Goal: Learn about a topic

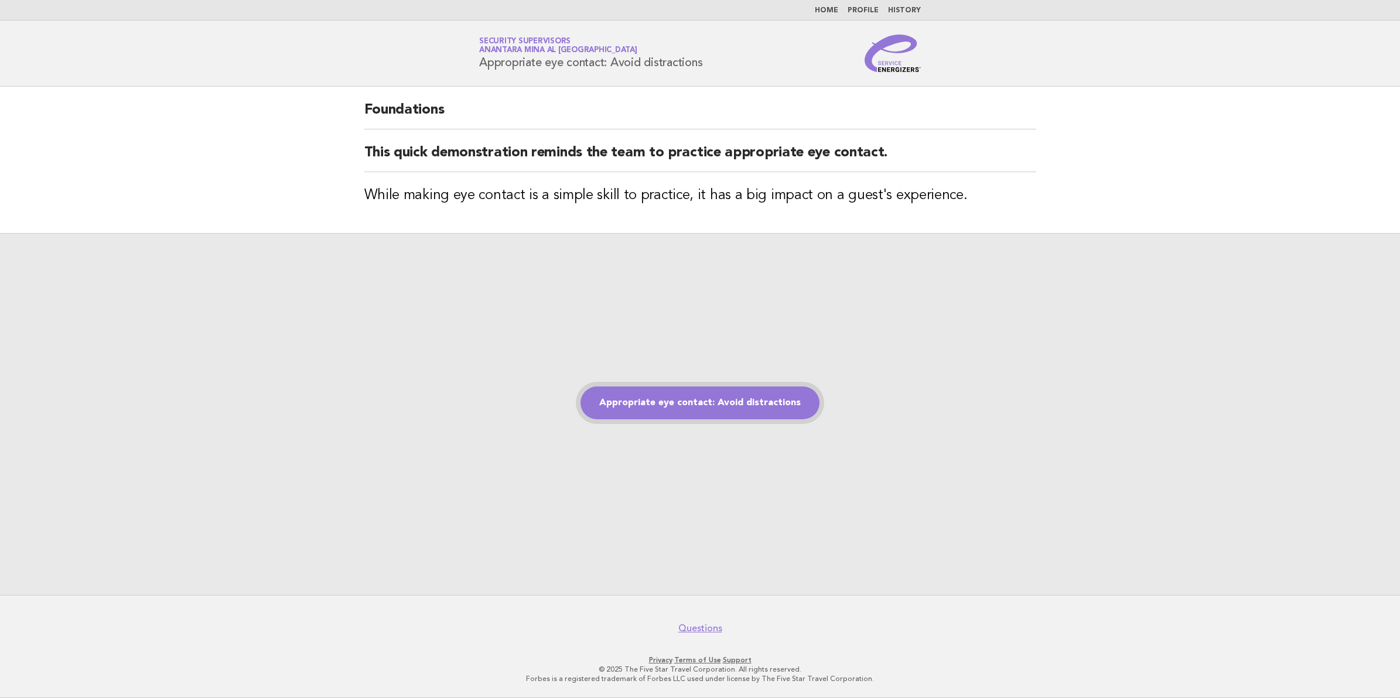
click at [714, 394] on link "Appropriate eye contact: Avoid distractions" at bounding box center [700, 403] width 239 height 33
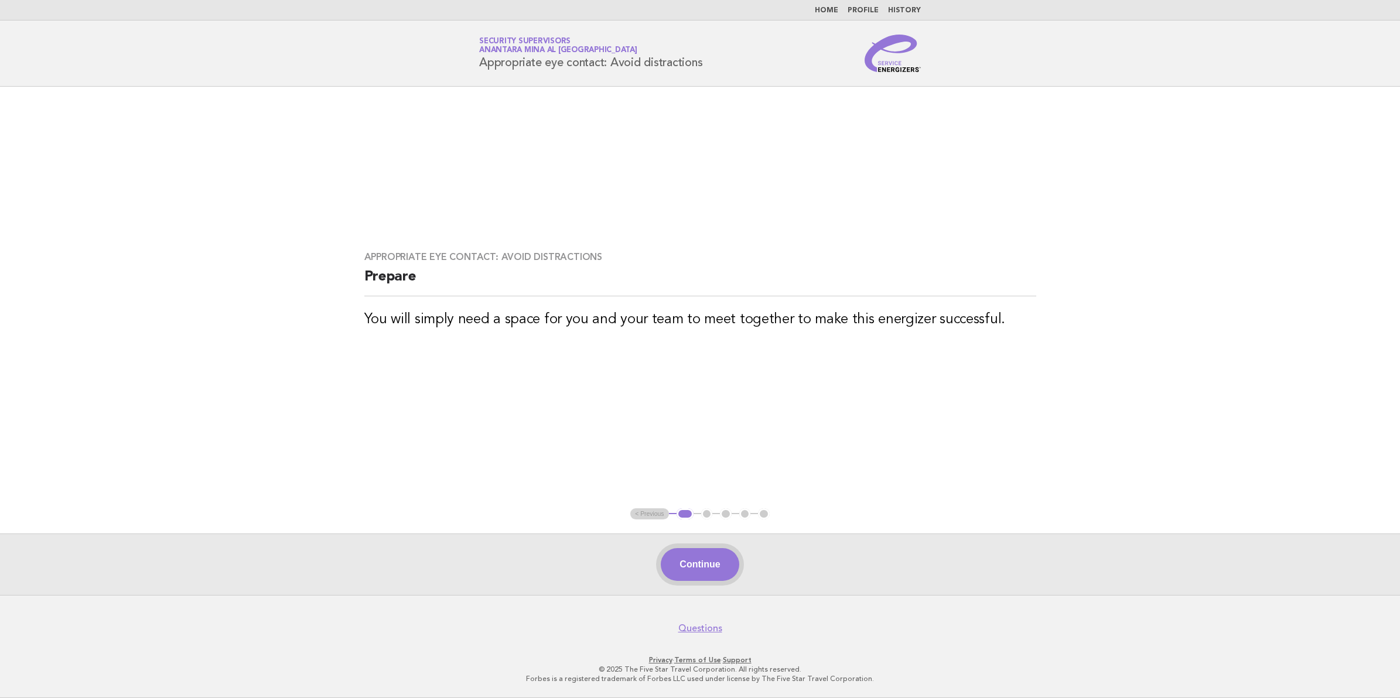
click at [724, 566] on button "Continue" at bounding box center [700, 564] width 78 height 33
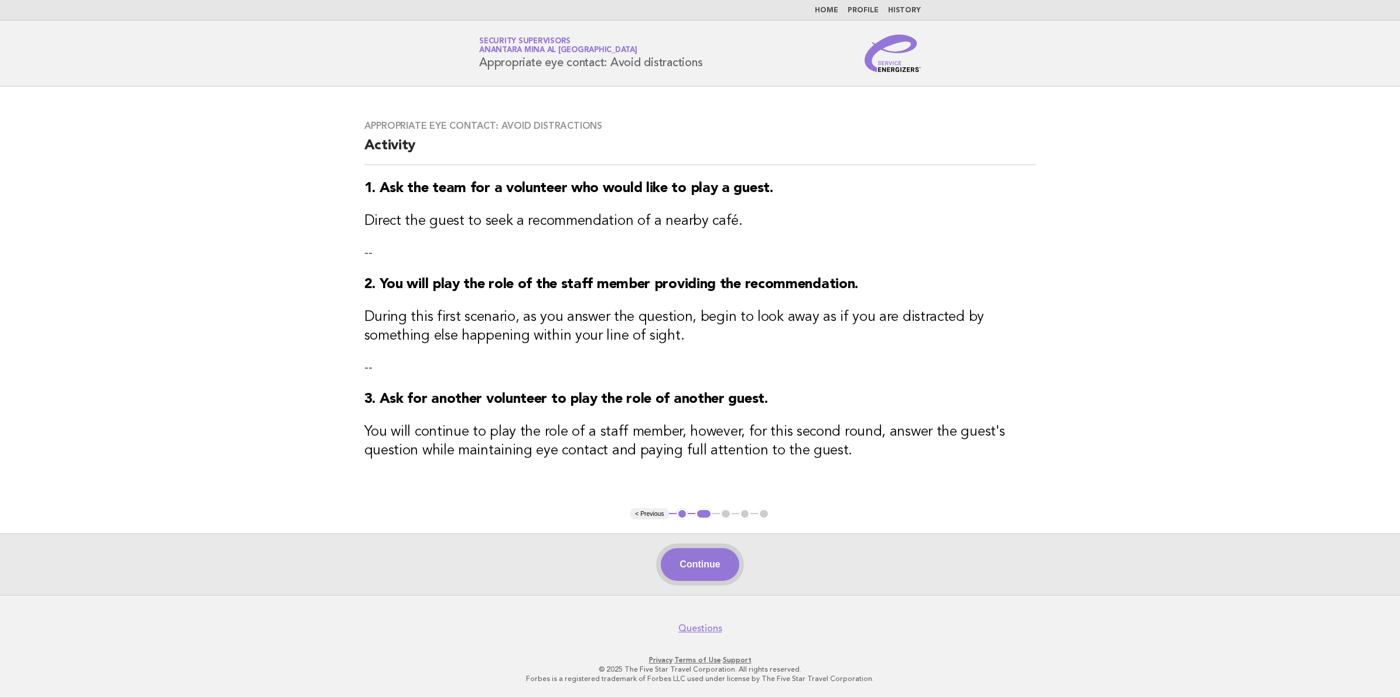
click at [716, 564] on button "Continue" at bounding box center [700, 564] width 78 height 33
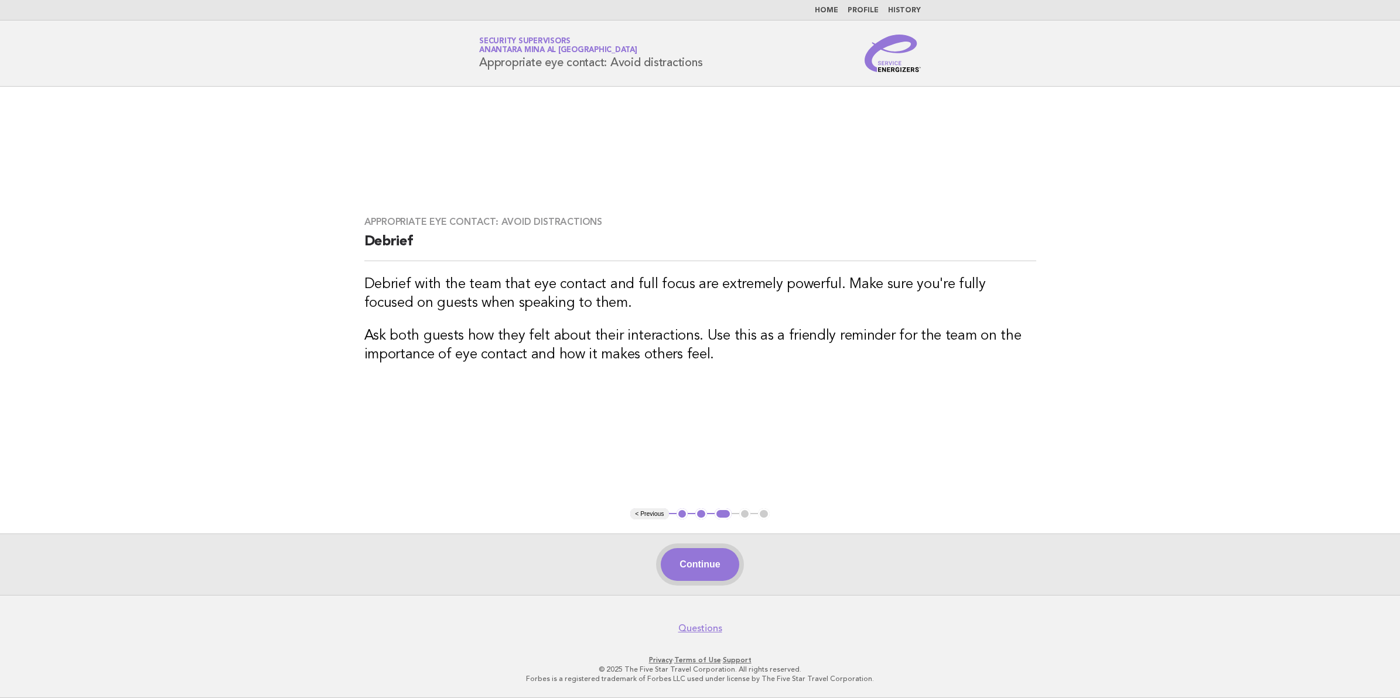
click at [714, 570] on button "Continue" at bounding box center [700, 564] width 78 height 33
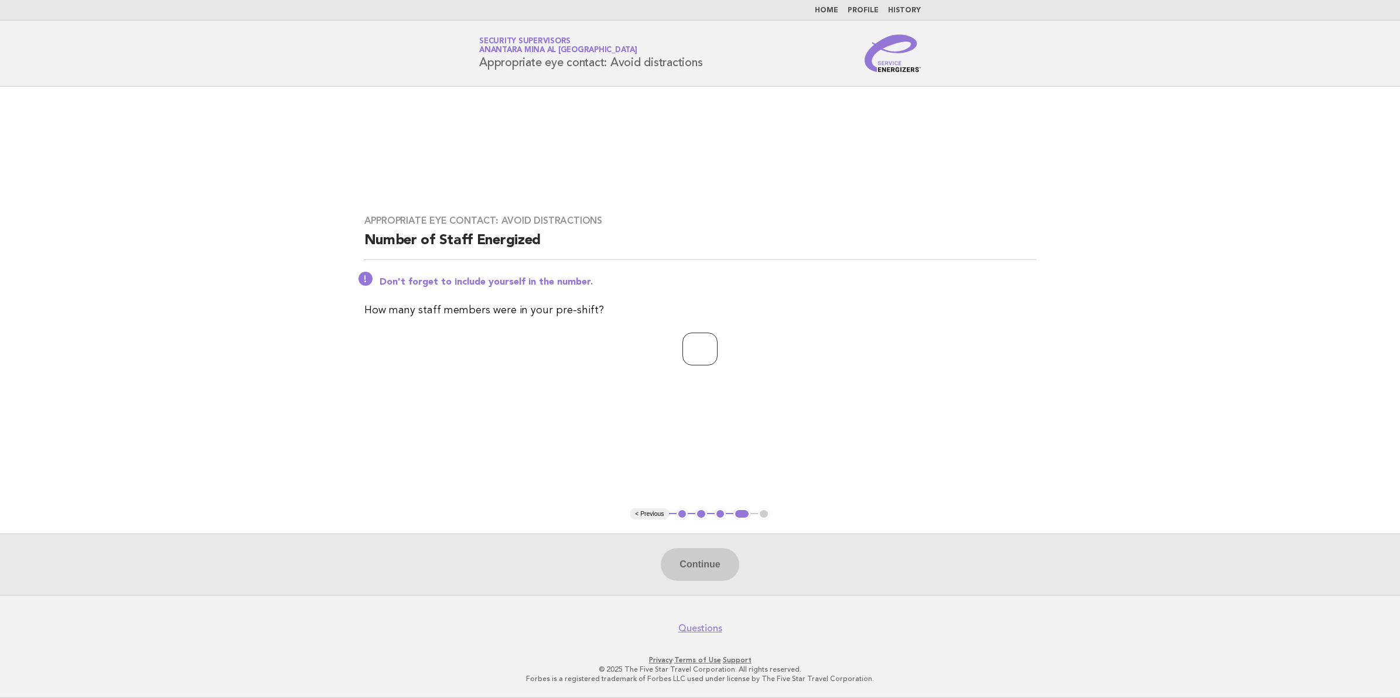
click at [682, 361] on input "number" at bounding box center [699, 349] width 35 height 33
type input "**"
click at [709, 562] on button "Continue" at bounding box center [700, 564] width 78 height 33
